Goal: Task Accomplishment & Management: Use online tool/utility

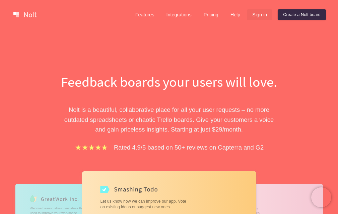
click at [258, 12] on link "Sign in" at bounding box center [259, 14] width 25 height 11
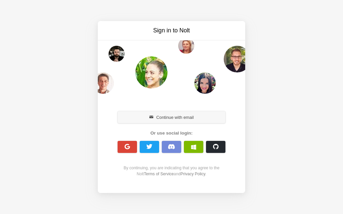
click at [170, 118] on button "Continue with email" at bounding box center [171, 117] width 108 height 12
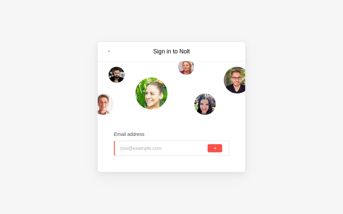
type input "waidraad@outlook.com"
click at [211, 147] on button "submit" at bounding box center [214, 149] width 14 height 8
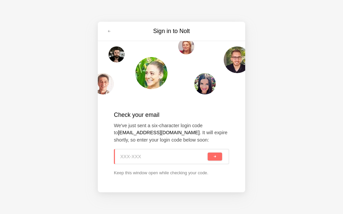
paste input "JB1-9PZ"
click at [210, 157] on button "submit" at bounding box center [214, 157] width 14 height 8
type input "JB1-9PZ"
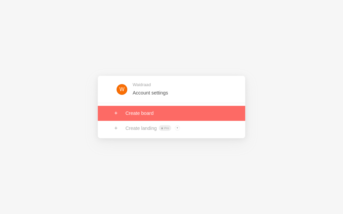
click at [144, 118] on link at bounding box center [171, 113] width 147 height 15
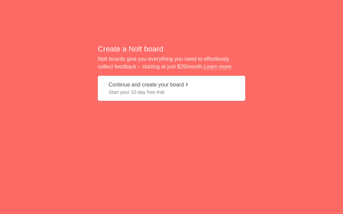
click at [131, 94] on span "Start your 10-day free trial" at bounding box center [171, 92] width 126 height 7
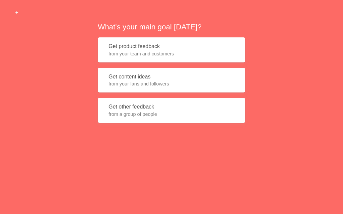
click at [131, 86] on span "from your fans and followers" at bounding box center [171, 84] width 126 height 7
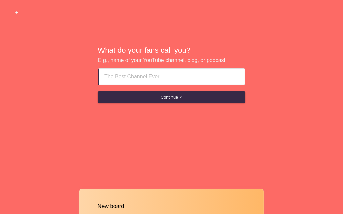
type input "Escort Agency In Abu dhabi ₮௹₮ +971569636398"
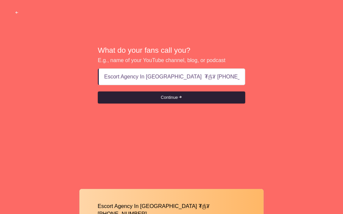
click at [177, 98] on button "Continue" at bounding box center [171, 98] width 147 height 12
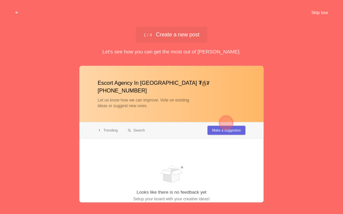
click at [318, 15] on button "Skip tour" at bounding box center [319, 13] width 33 height 12
